Goal: Task Accomplishment & Management: Use online tool/utility

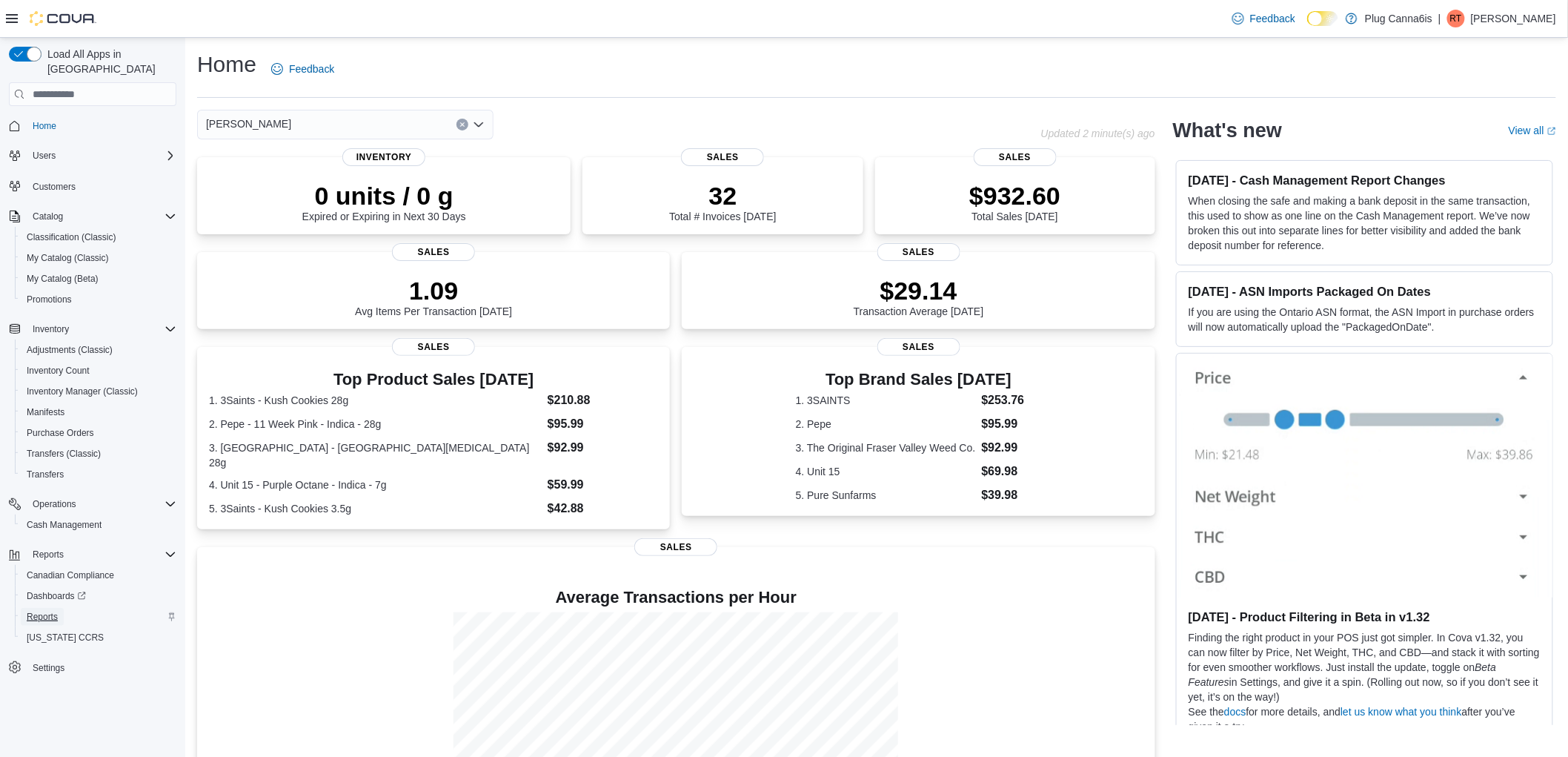
click at [38, 611] on span "Reports" at bounding box center [42, 617] width 31 height 12
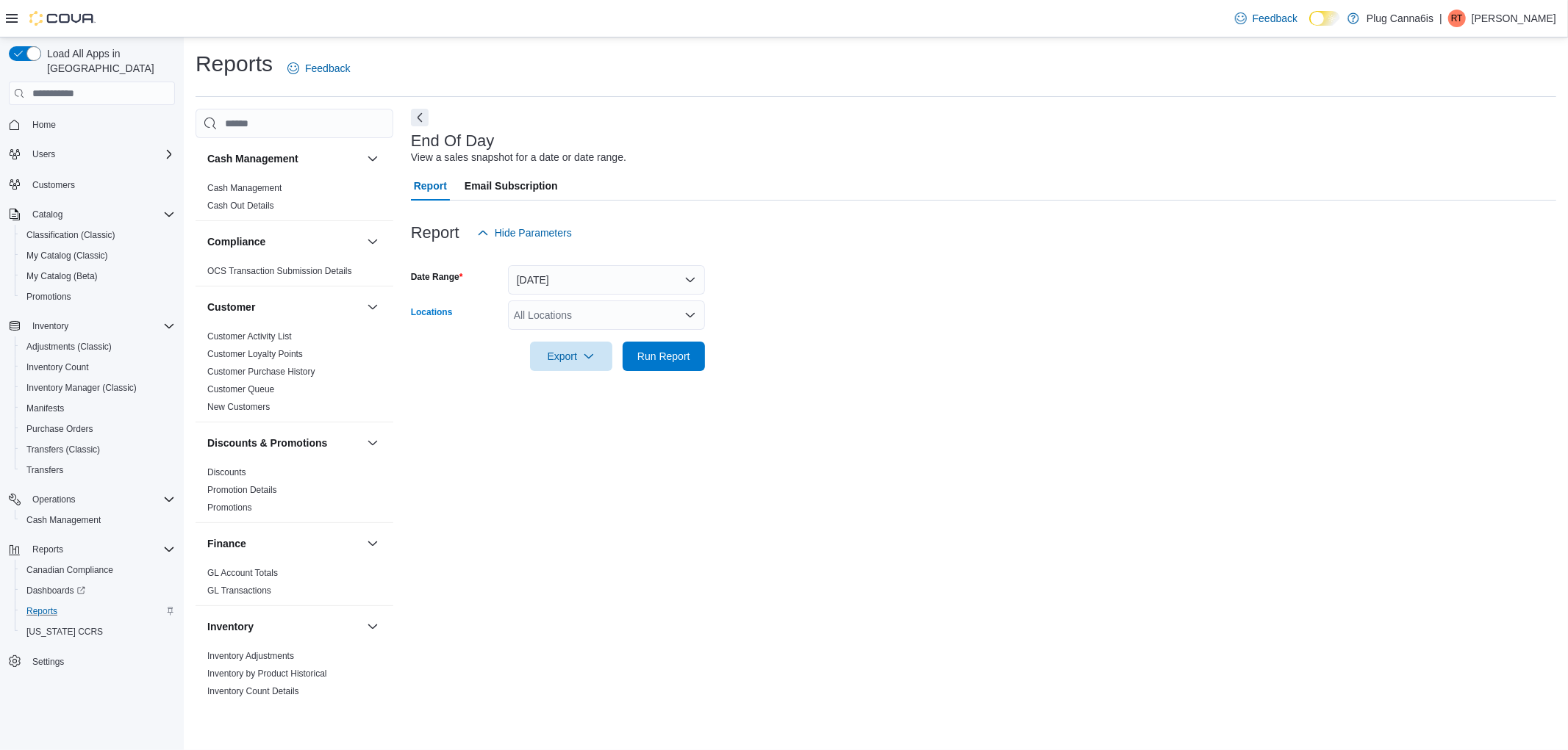
click at [594, 316] on div "All Locations" at bounding box center [606, 315] width 197 height 29
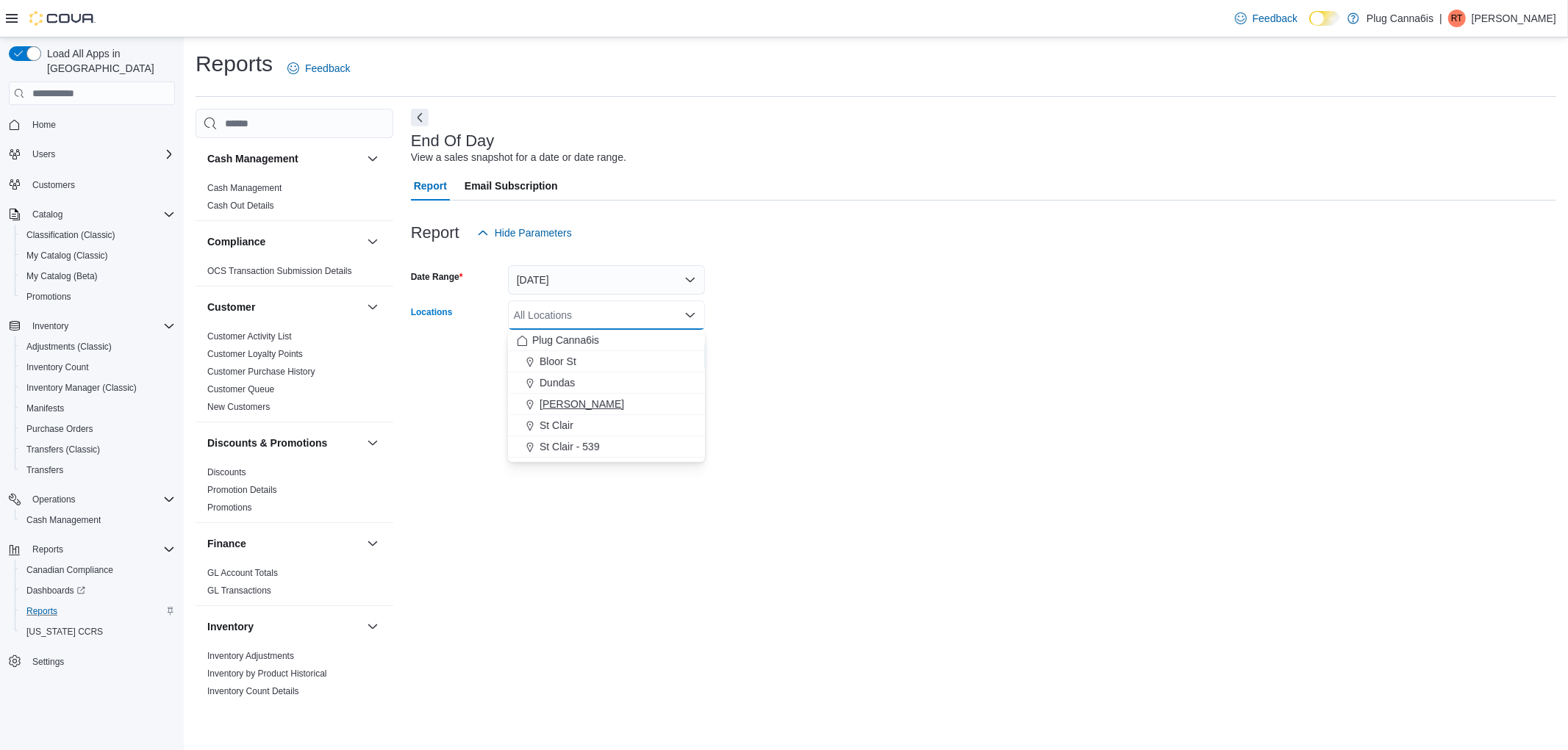
click at [567, 406] on span "[PERSON_NAME]" at bounding box center [581, 404] width 84 height 15
click at [858, 393] on div "End Of Day View a sales snapshot for a date or date range. Report Email Subscri…" at bounding box center [983, 405] width 1146 height 592
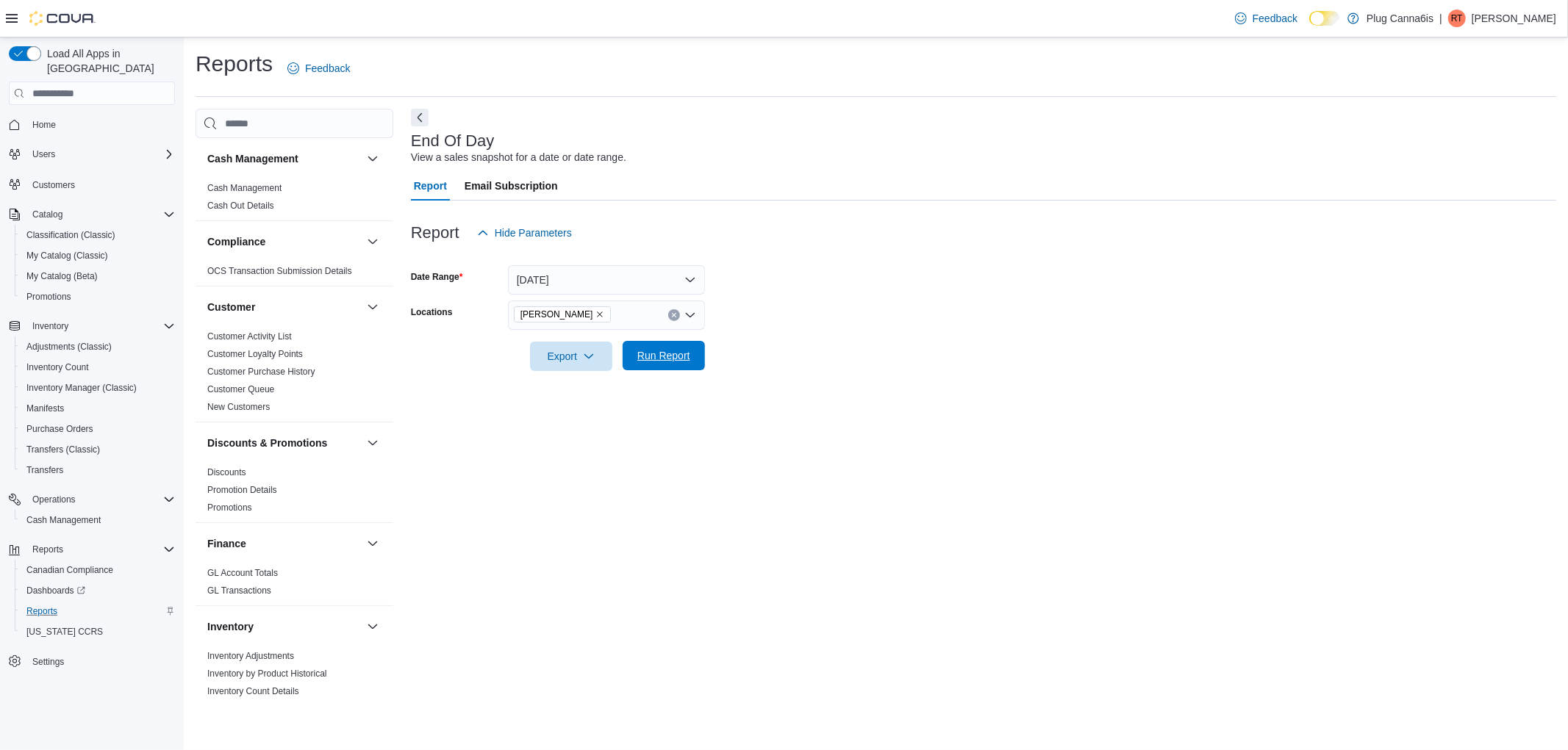
click at [682, 346] on span "Run Report" at bounding box center [663, 355] width 65 height 29
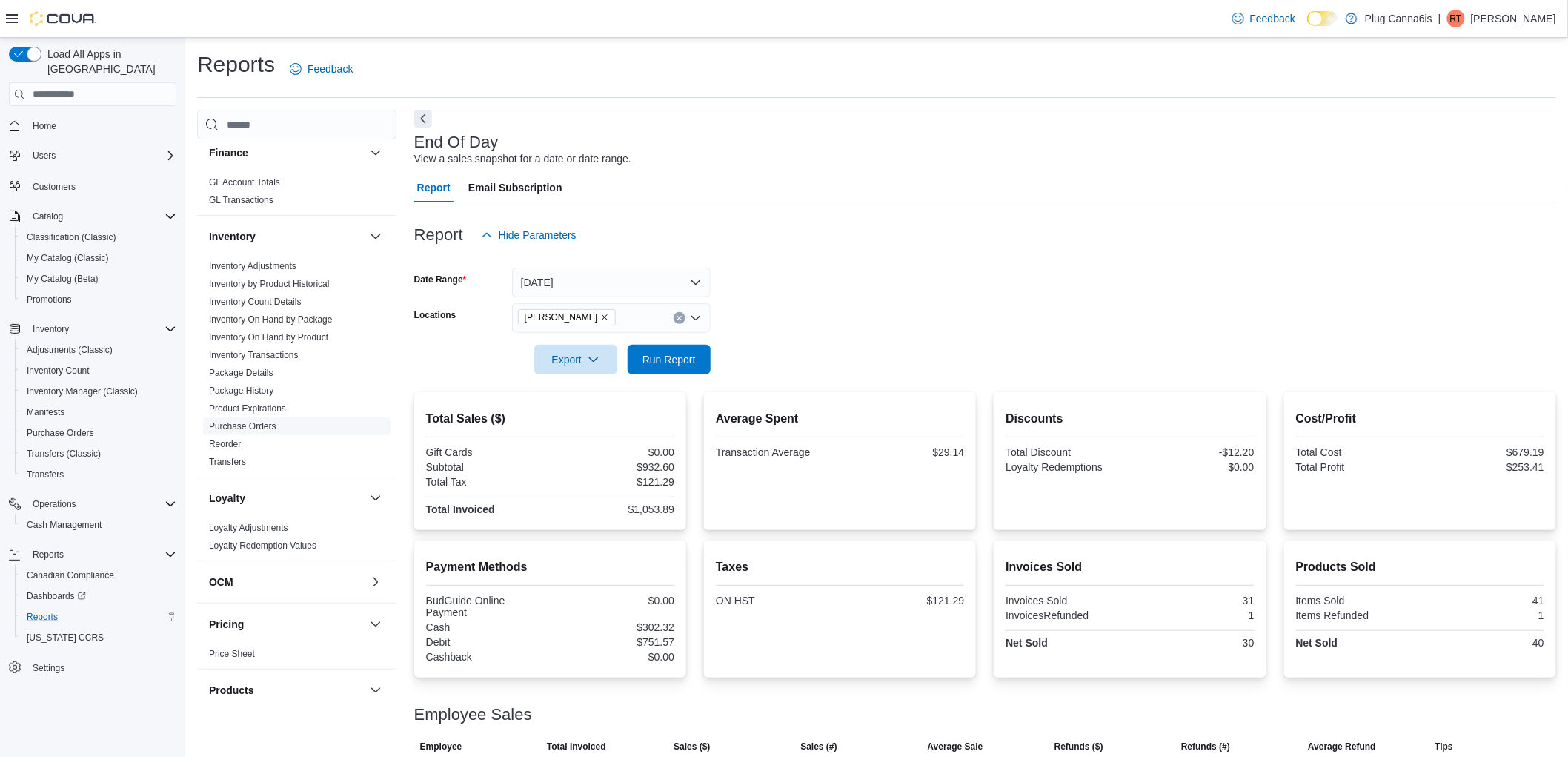
scroll to position [659, 0]
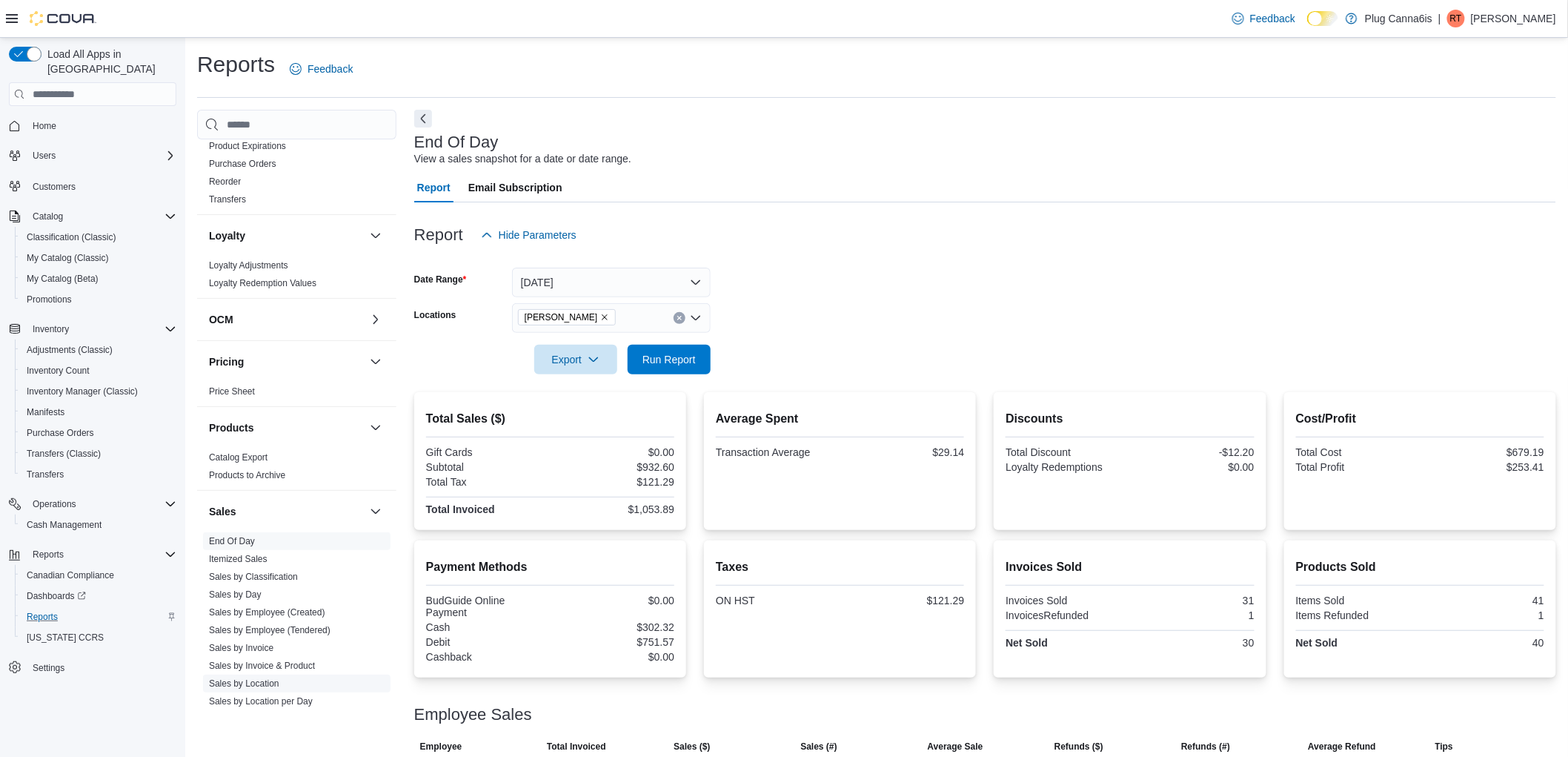
click at [254, 678] on span "Sales by Location" at bounding box center [244, 684] width 71 height 12
click at [255, 684] on link "Sales by Location" at bounding box center [244, 683] width 71 height 10
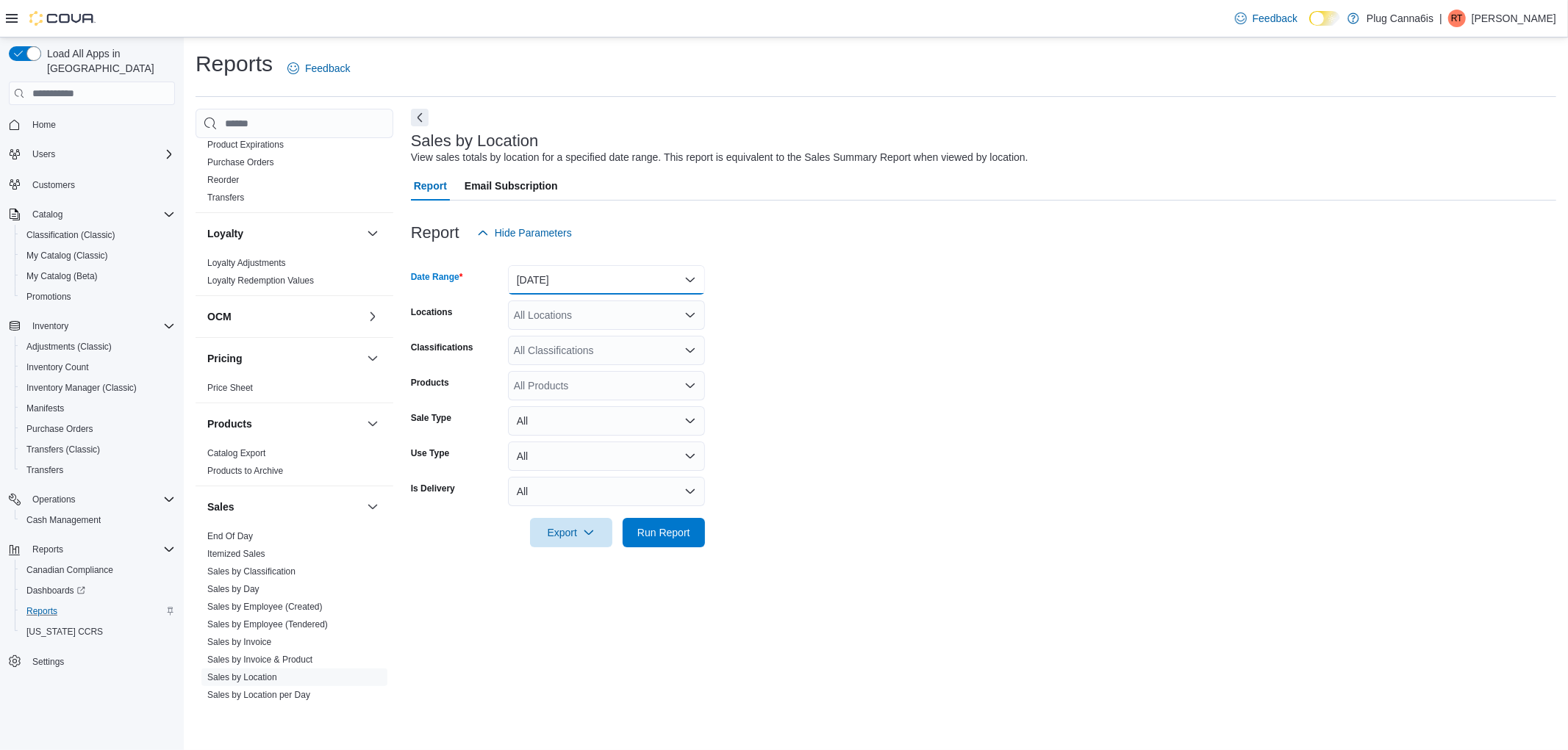
click at [583, 287] on button "[DATE]" at bounding box center [606, 280] width 197 height 29
click at [552, 337] on span "[DATE]" at bounding box center [615, 338] width 167 height 17
click at [784, 306] on form "Date Range [DATE] Locations All Locations Classifications All Classifications P…" at bounding box center [983, 398] width 1146 height 300
click at [647, 547] on span "Run Report" at bounding box center [663, 532] width 65 height 29
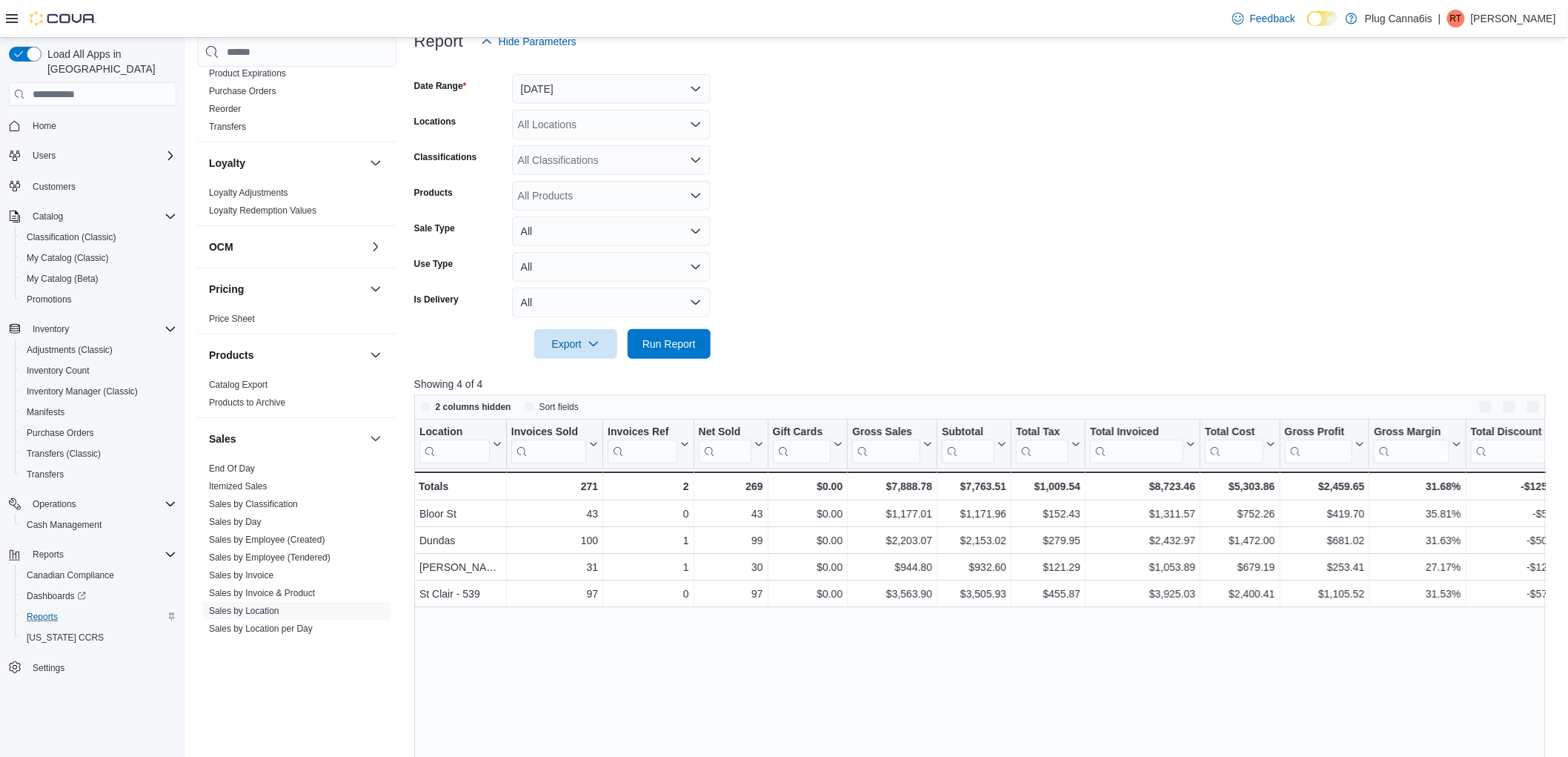
scroll to position [411, 0]
